Goal: Check status: Check status

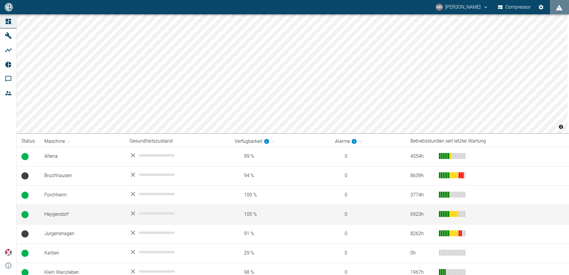
scroll to position [143, 0]
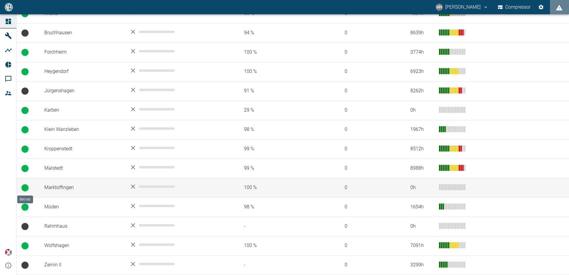
click at [23, 188] on span at bounding box center [24, 187] width 7 height 7
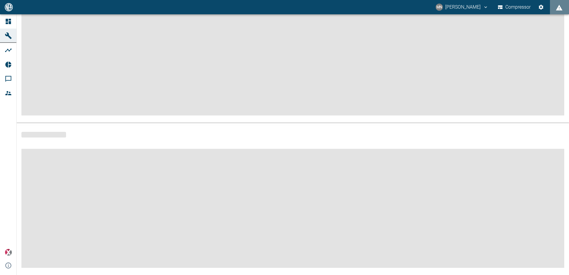
scroll to position [71, 0]
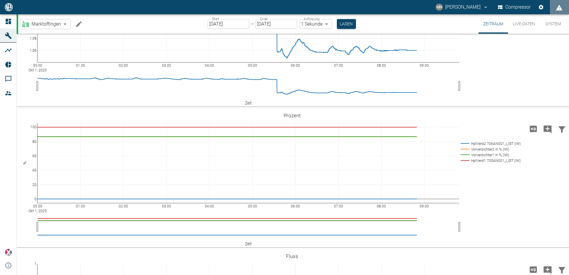
scroll to position [358, 0]
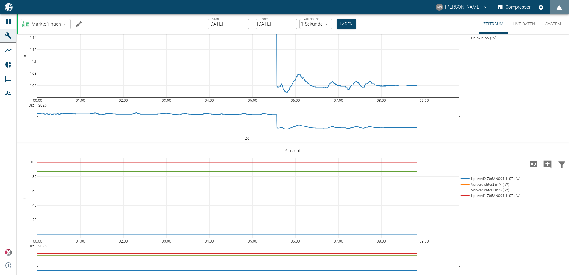
click at [210, 23] on input "[DATE]" at bounding box center [228, 24] width 41 height 10
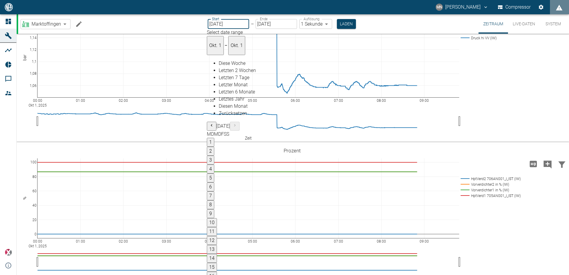
type input "25.09.2025"
type input "2min"
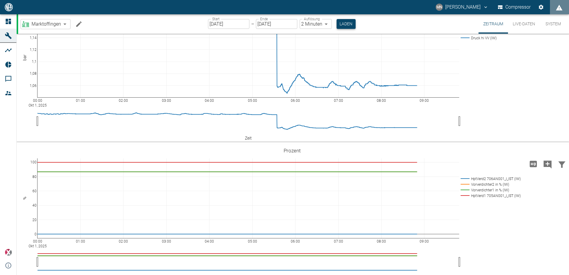
click at [344, 24] on button "Laden" at bounding box center [345, 24] width 19 height 10
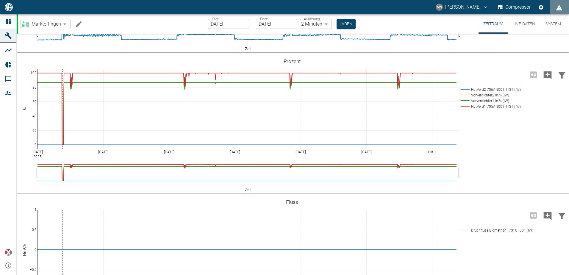
scroll to position [358, 0]
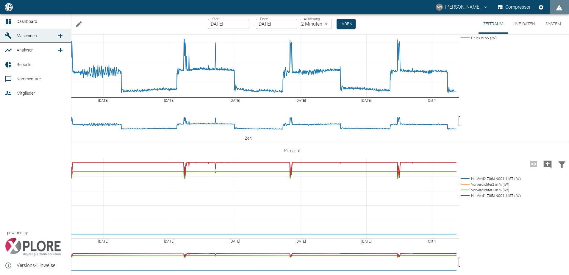
click at [12, 23] on div at bounding box center [9, 21] width 9 height 7
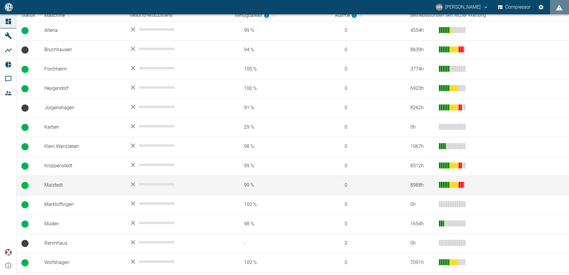
scroll to position [143, 0]
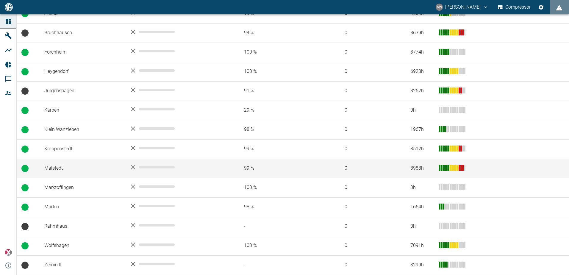
click at [52, 164] on td "Malstedt" at bounding box center [82, 168] width 85 height 19
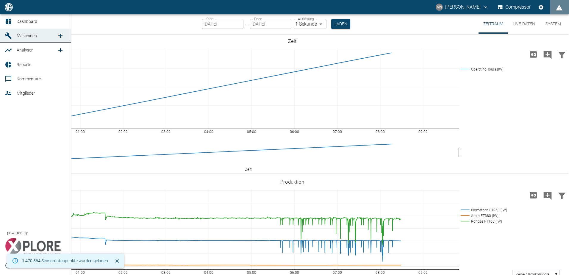
click at [54, 33] on div at bounding box center [60, 36] width 12 height 12
